Goal: Information Seeking & Learning: Learn about a topic

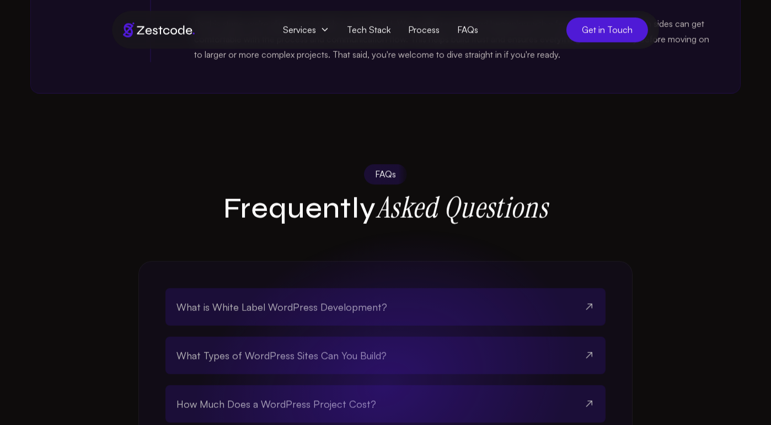
scroll to position [219, 0]
